Goal: Information Seeking & Learning: Learn about a topic

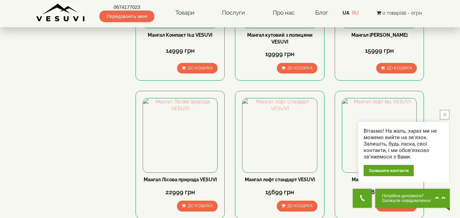
scroll to position [714, 0]
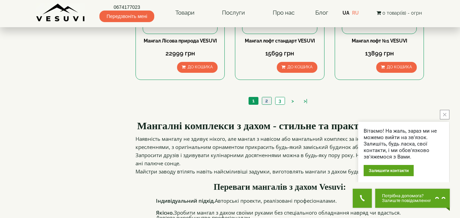
click at [271, 101] on link "2" at bounding box center [267, 100] width 10 height 7
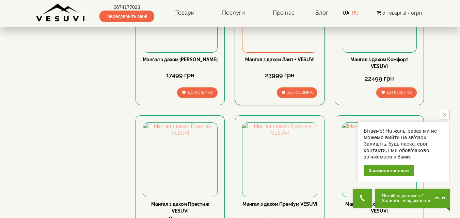
scroll to position [510, 0]
